Goal: Task Accomplishment & Management: Manage account settings

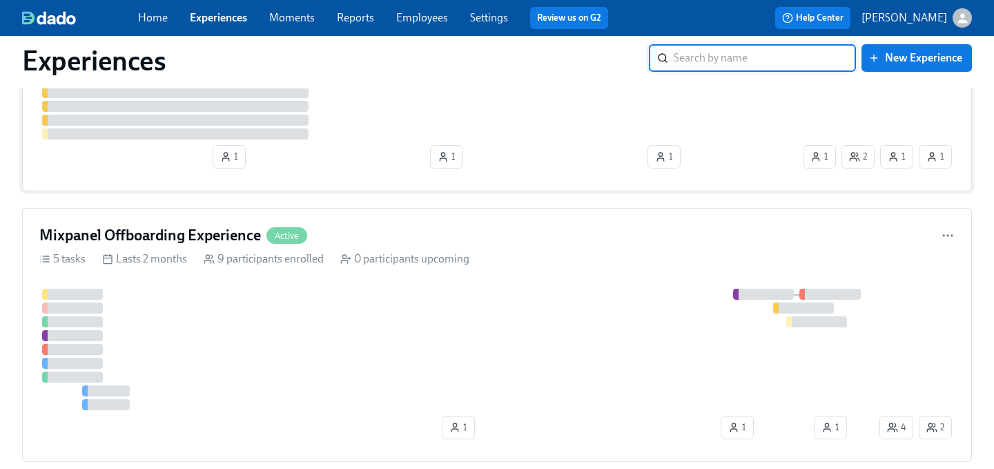
scroll to position [493, 0]
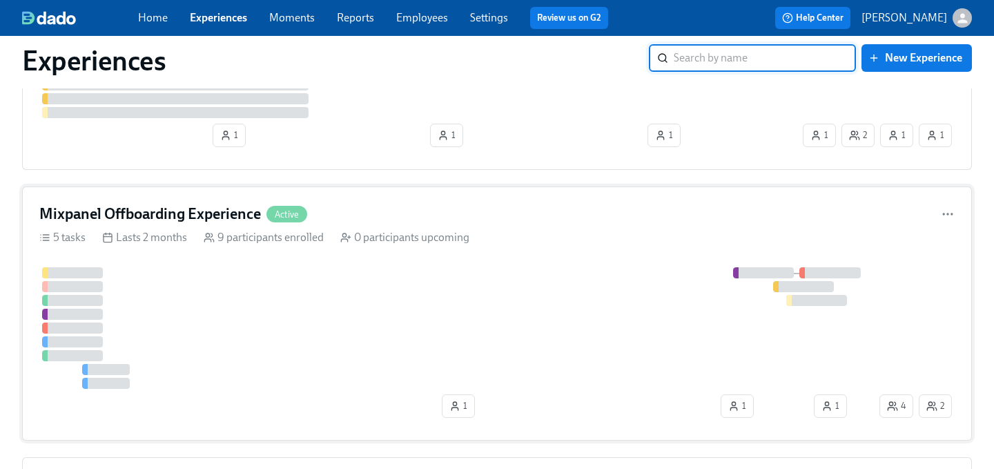
click at [509, 221] on div "Mixpanel Offboarding Experience Active" at bounding box center [496, 214] width 915 height 21
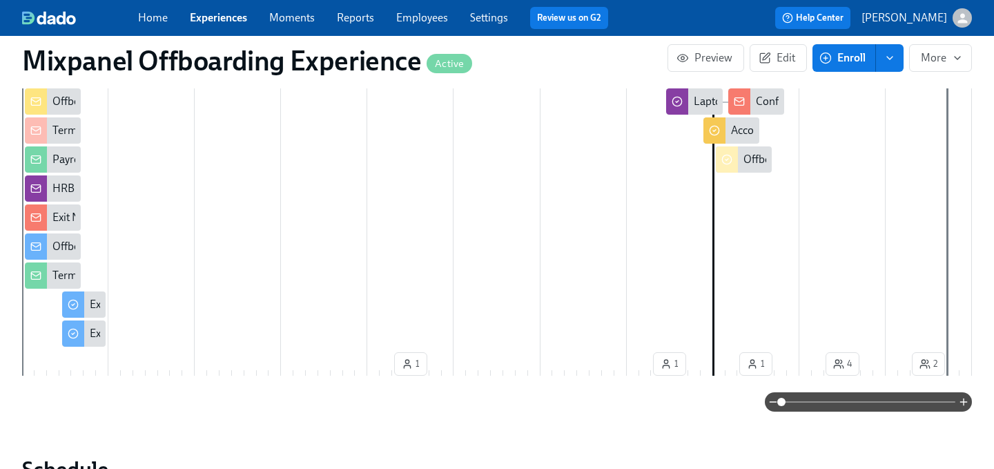
scroll to position [0, 3402]
click at [962, 400] on icon "button" at bounding box center [963, 401] width 11 height 11
click at [962, 400] on div at bounding box center [868, 401] width 207 height 19
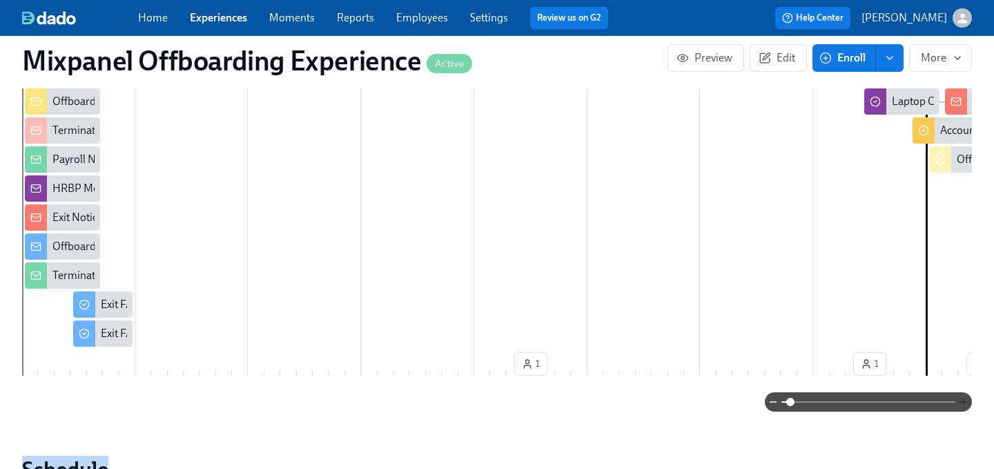
click at [962, 400] on div at bounding box center [868, 401] width 207 height 19
click at [217, 28] on div "Home Experiences Moments Reports Employees Settings Review us on G2" at bounding box center [378, 18] width 481 height 22
click at [213, 12] on link "Experiences" at bounding box center [218, 17] width 57 height 13
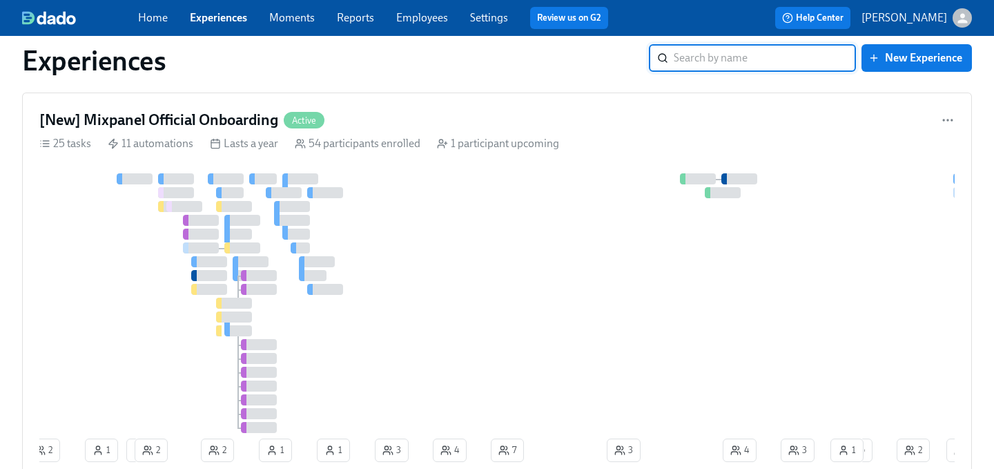
scroll to position [873, 0]
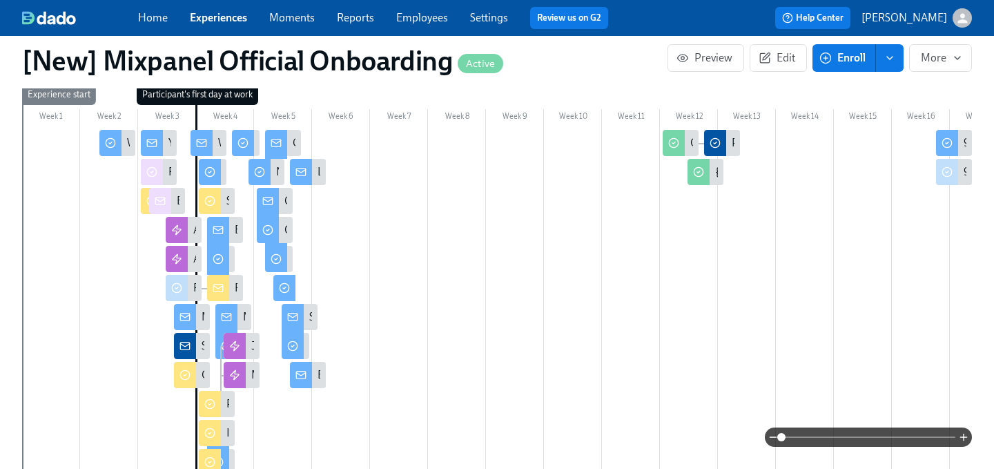
click at [958, 430] on div at bounding box center [868, 436] width 207 height 19
click at [959, 431] on icon "button" at bounding box center [963, 436] width 11 height 11
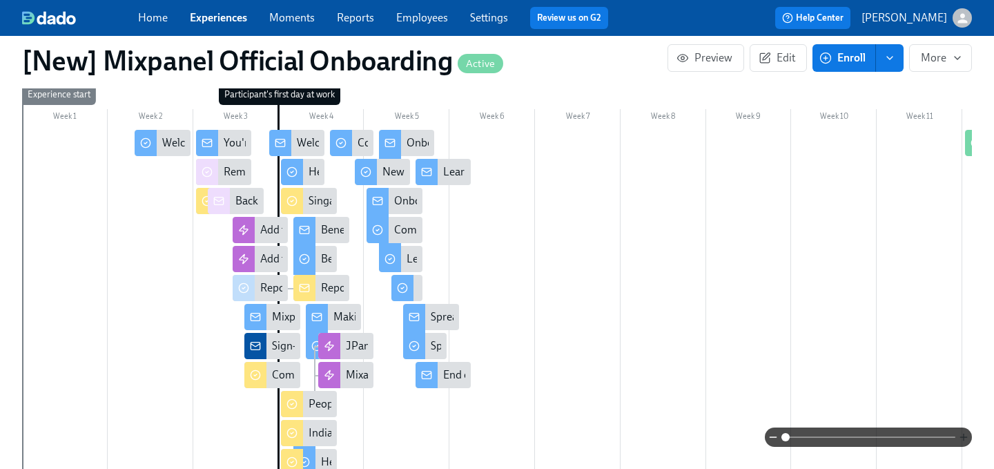
click at [965, 434] on icon "button" at bounding box center [963, 436] width 11 height 11
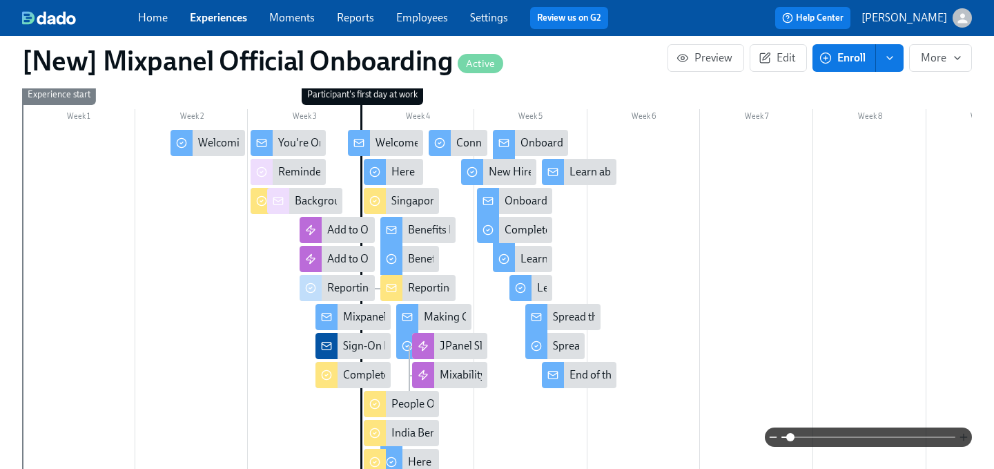
click at [965, 434] on icon "button" at bounding box center [963, 436] width 11 height 11
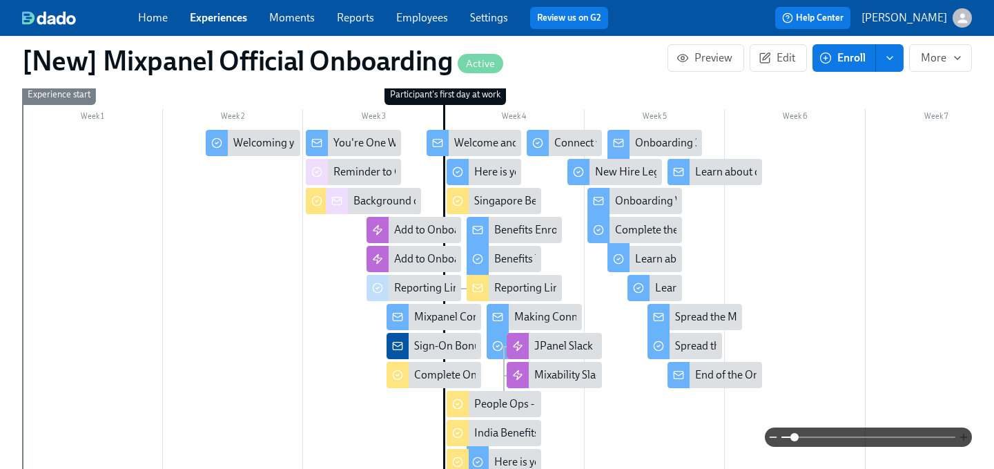
click at [965, 434] on icon "button" at bounding box center [963, 436] width 11 height 11
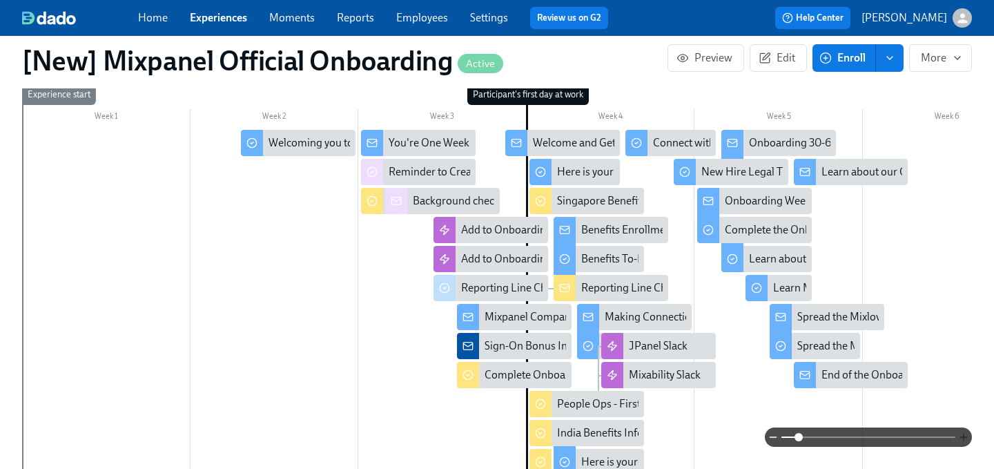
click at [965, 434] on icon "button" at bounding box center [963, 436] width 11 height 11
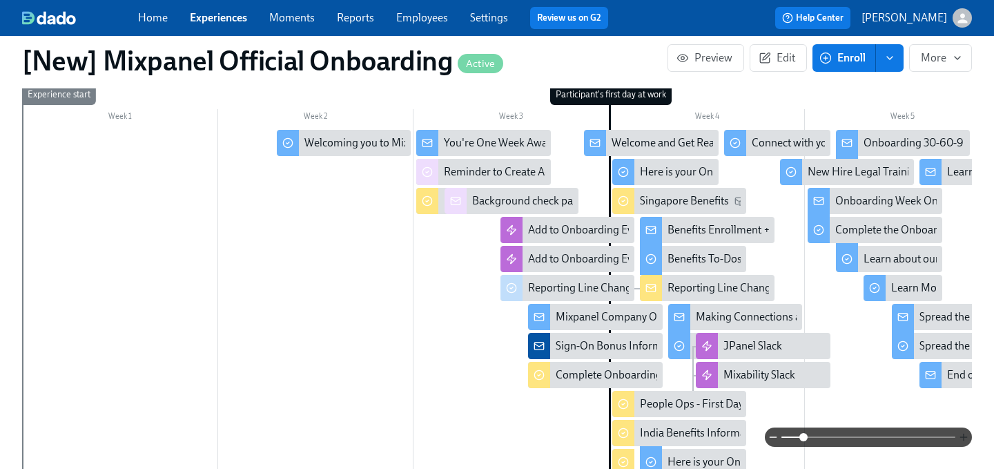
click at [965, 434] on icon "button" at bounding box center [963, 436] width 11 height 11
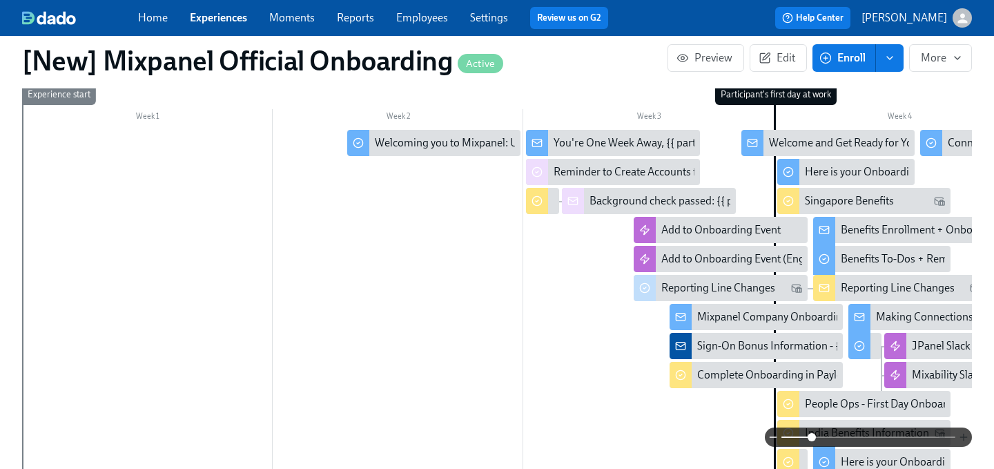
click at [965, 434] on icon "button" at bounding box center [963, 436] width 11 height 11
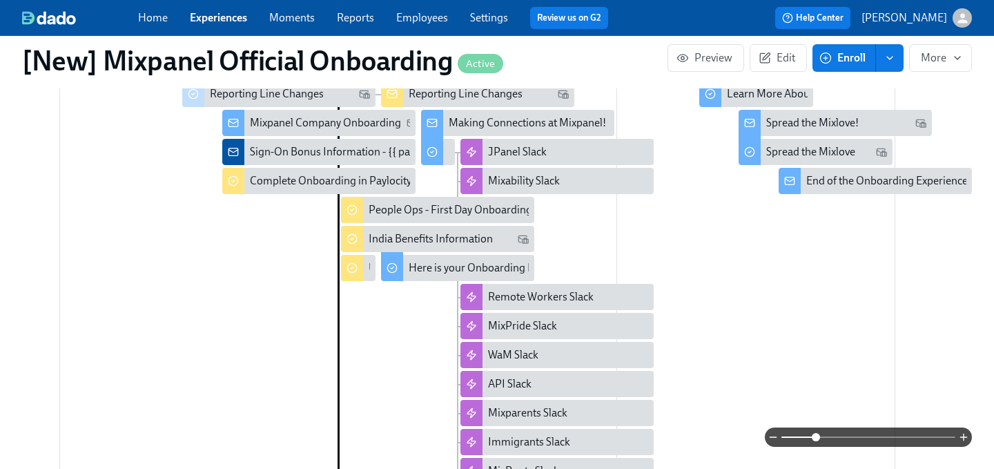
scroll to position [0, 519]
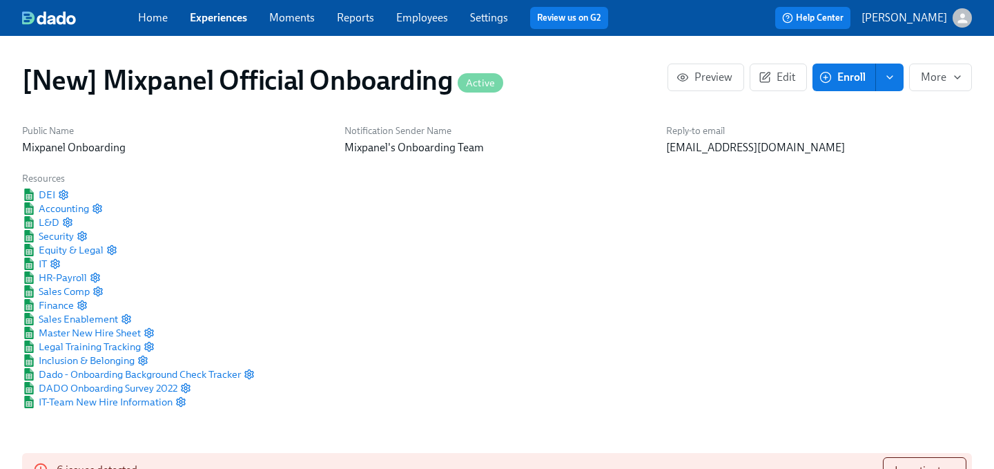
click at [229, 10] on div "Home Experiences Moments Reports Employees Settings Review us on G2" at bounding box center [378, 18] width 481 height 22
click at [229, 16] on link "Experiences" at bounding box center [218, 17] width 57 height 13
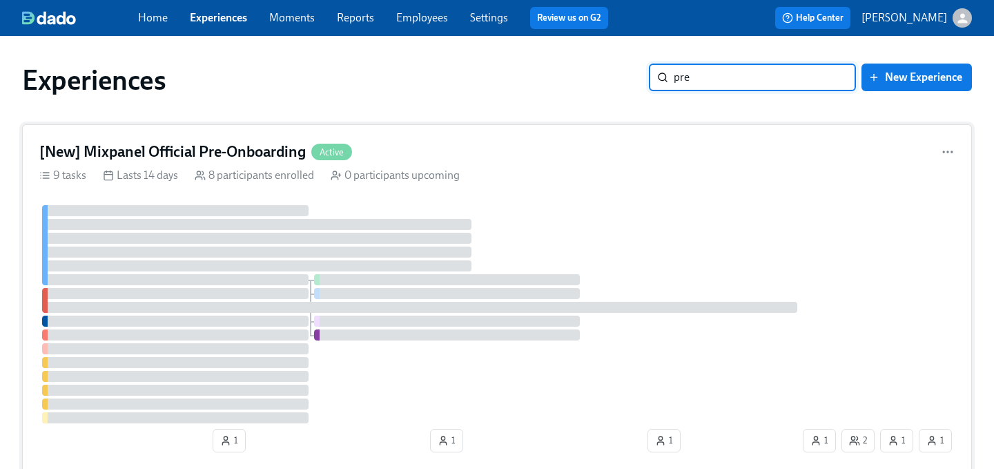
type input "pre"
click at [554, 153] on div "[New] Mixpanel Official Pre-Onboarding Active" at bounding box center [496, 152] width 915 height 21
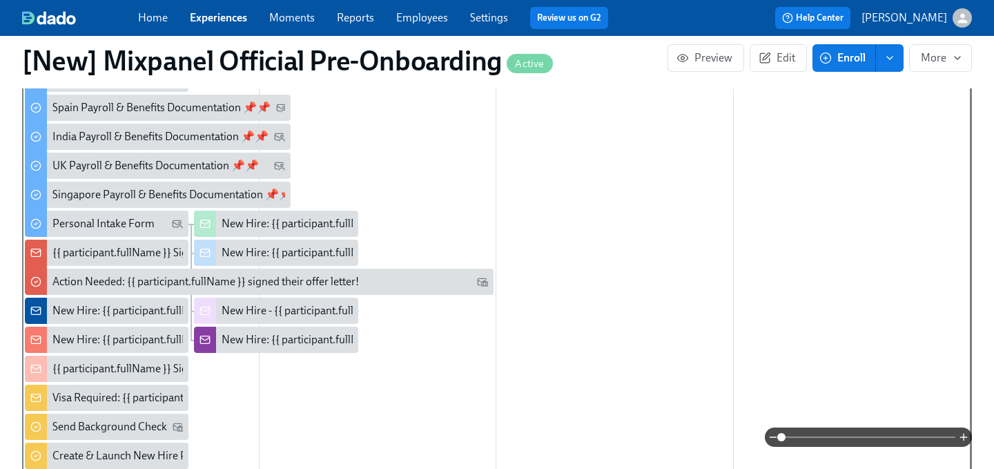
click at [97, 246] on div "{{ participant.fullName }} Signed Their Offer Letter!" at bounding box center [172, 252] width 241 height 15
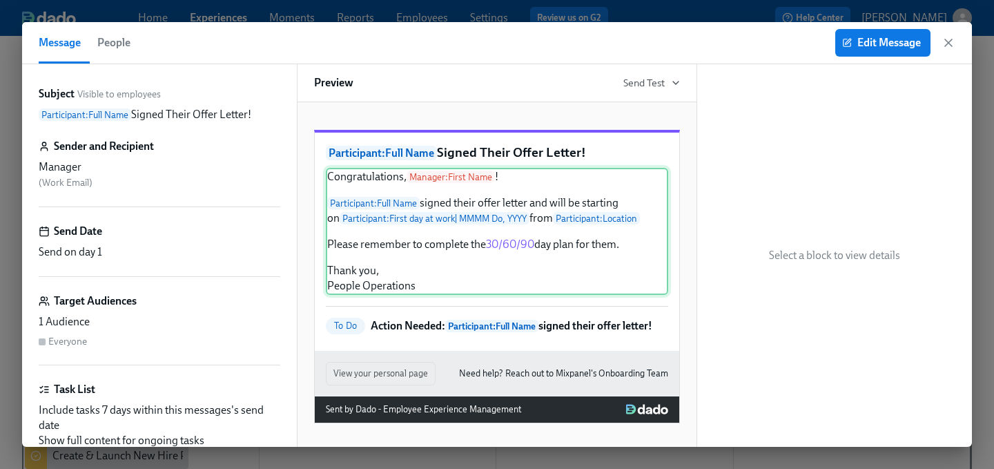
click at [504, 263] on div "Congratulations, Manager : First Name ! Participant : Full Name signed their of…" at bounding box center [497, 231] width 342 height 127
click at [517, 260] on div "Congratulations, Manager : First Name ! Participant : Full Name signed their of…" at bounding box center [497, 231] width 342 height 127
click at [506, 263] on div "Congratulations, Manager : First Name ! Participant : Full Name signed their of…" at bounding box center [497, 231] width 342 height 127
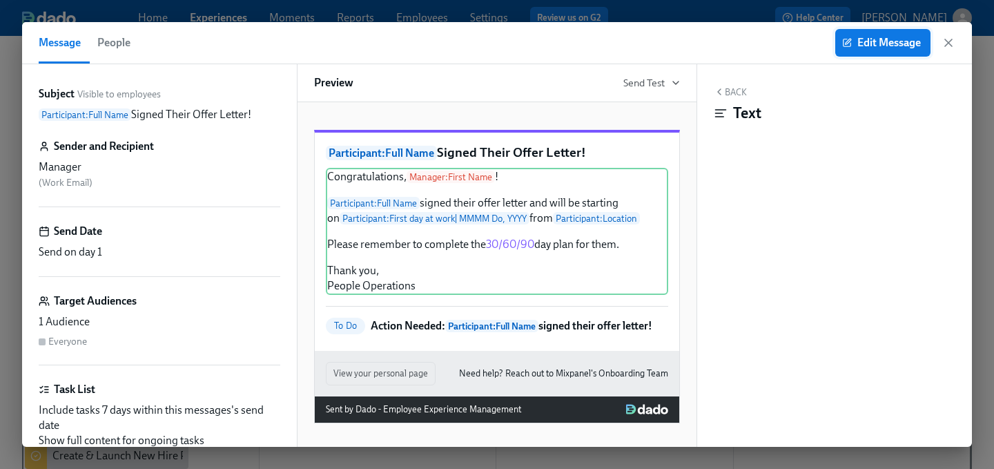
click at [863, 46] on span "Edit Message" at bounding box center [883, 43] width 76 height 14
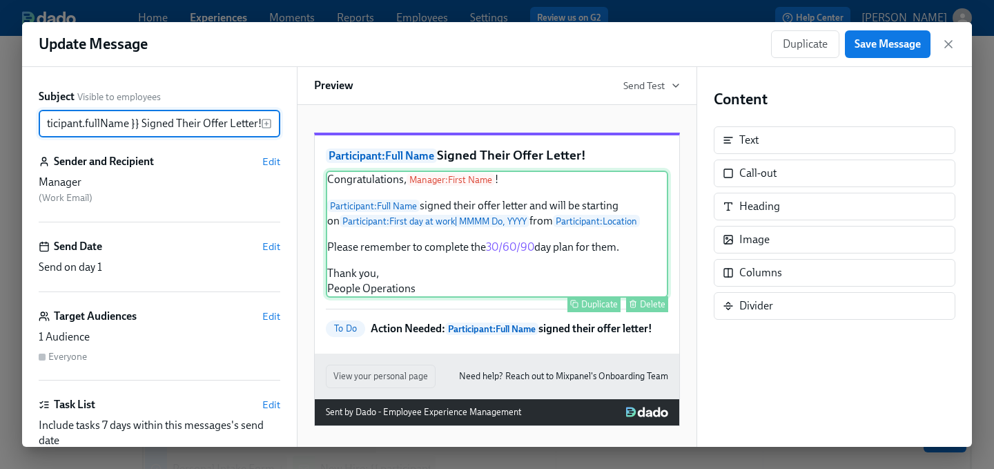
click at [530, 278] on div "Congratulations, Manager : First Name ! Participant : Full Name signed their of…" at bounding box center [497, 234] width 342 height 127
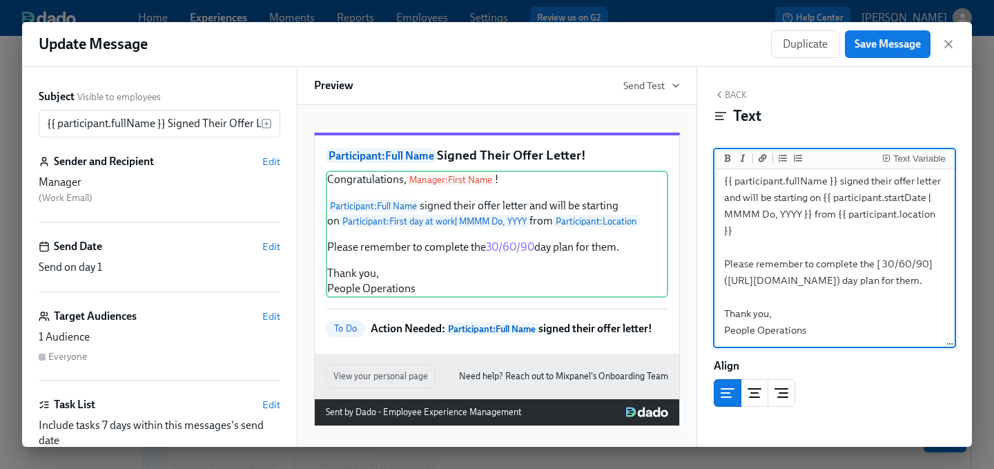
drag, startPoint x: 729, startPoint y: 235, endPoint x: 894, endPoint y: 269, distance: 168.4
click at [894, 269] on textarea "Congratulations, {{ manager.firstName }}! {{ participant.fullName }} signed the…" at bounding box center [834, 239] width 235 height 213
click at [956, 43] on div "Update Message Duplicate Save Message" at bounding box center [497, 44] width 950 height 45
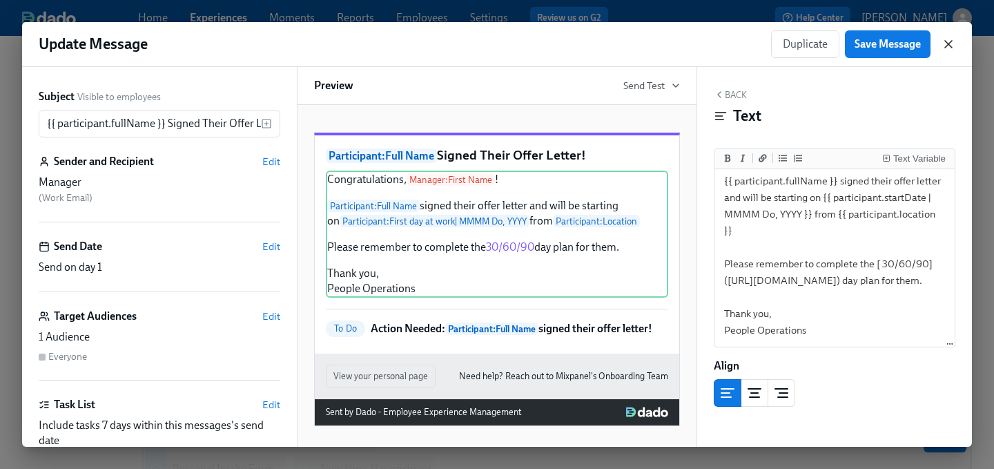
click at [947, 43] on icon "button" at bounding box center [948, 44] width 7 height 7
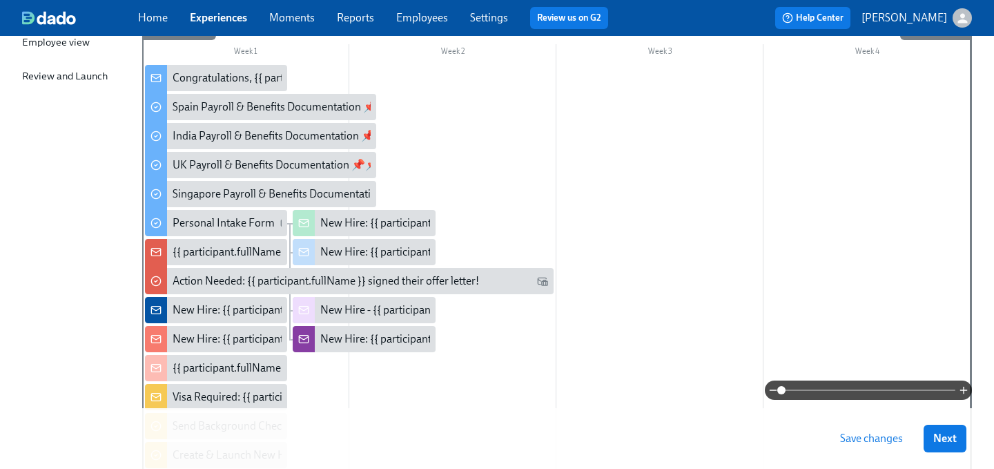
scroll to position [277, 0]
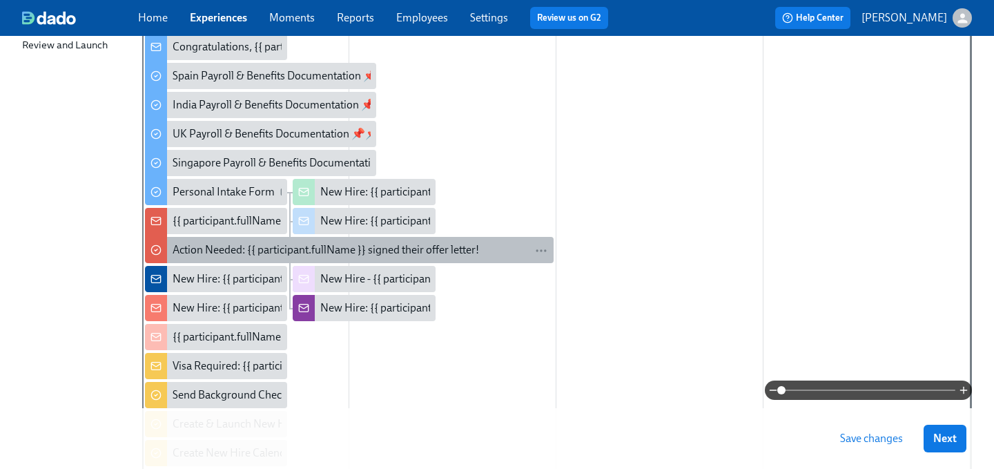
click at [220, 252] on div "Action Needed: {{ participant.fullName }} signed their offer letter!" at bounding box center [326, 249] width 307 height 15
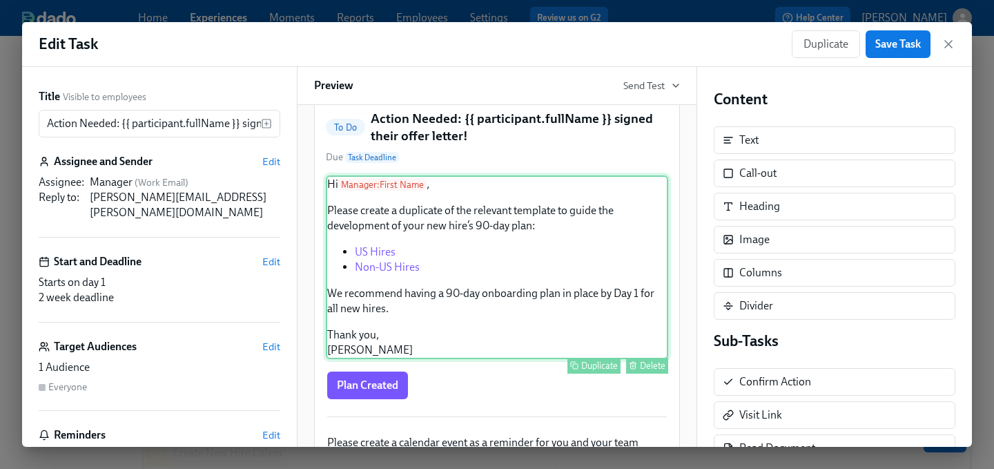
scroll to position [100, 0]
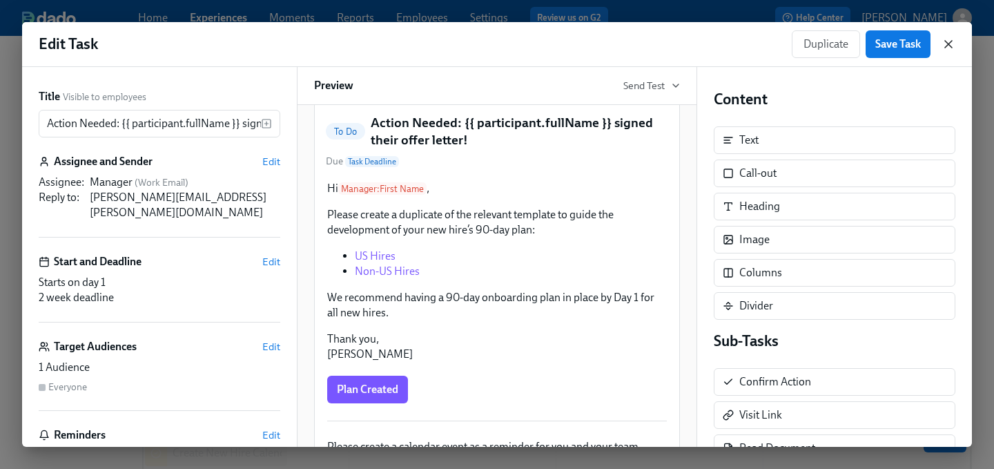
click at [946, 43] on icon "button" at bounding box center [949, 44] width 14 height 14
